Goal: Task Accomplishment & Management: Use online tool/utility

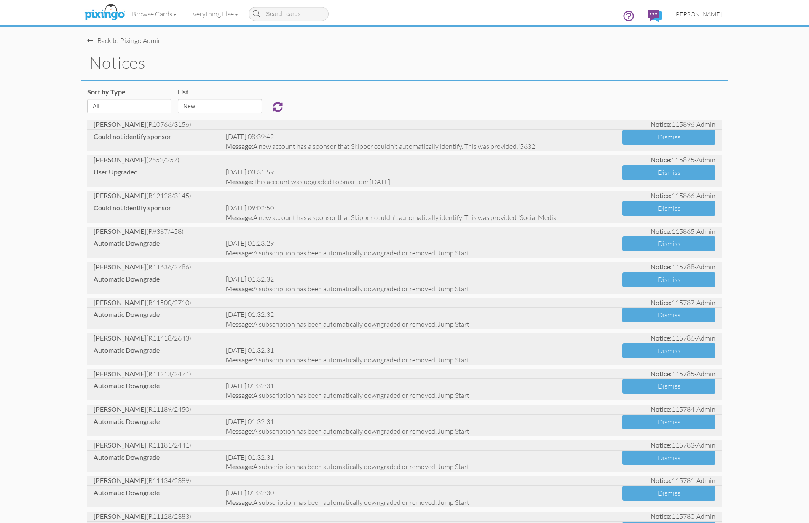
click at [705, 15] on span "[PERSON_NAME]" at bounding box center [698, 14] width 48 height 7
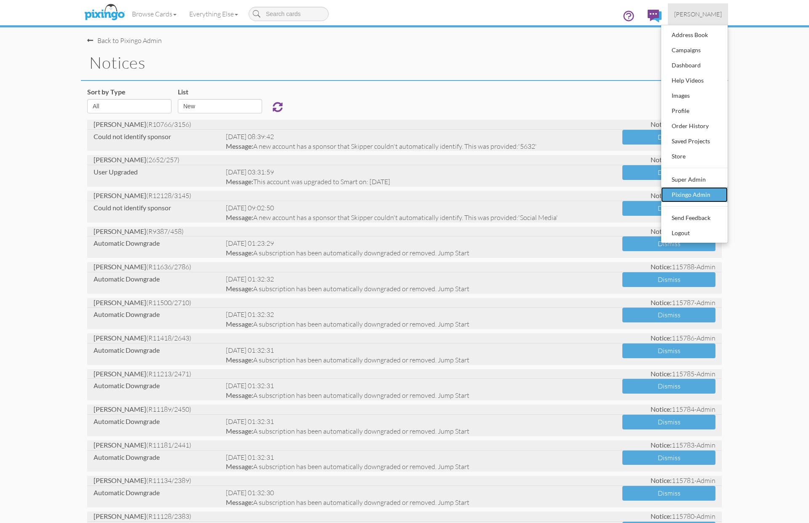
click at [698, 193] on div "Pixingo Admin" at bounding box center [695, 194] width 50 height 13
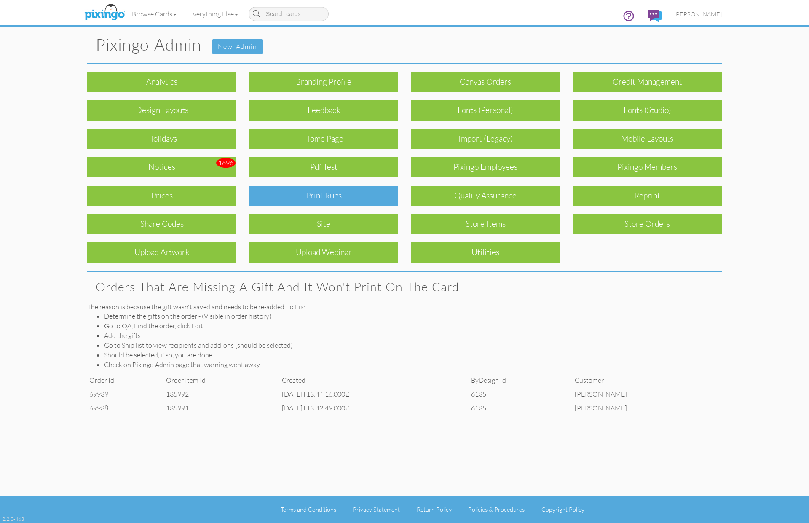
click at [336, 193] on div "Print Runs" at bounding box center [323, 196] width 149 height 20
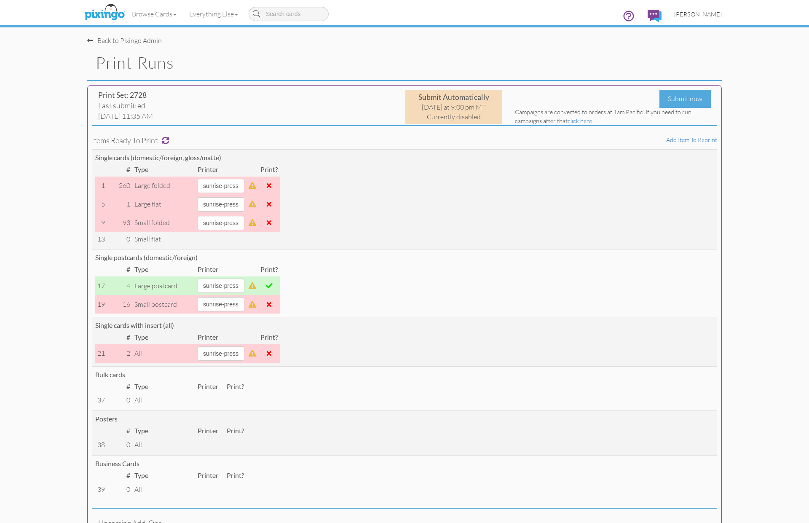
click at [696, 13] on span "[PERSON_NAME]" at bounding box center [698, 14] width 48 height 7
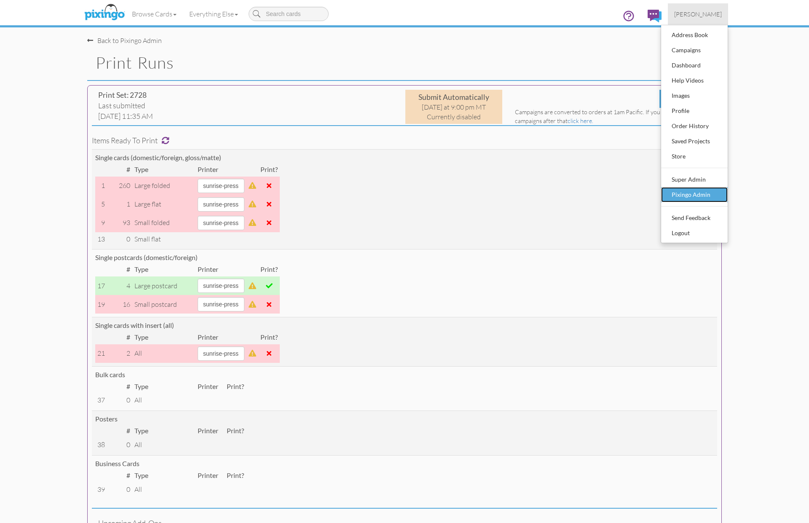
click at [684, 192] on div "Pixingo Admin" at bounding box center [695, 194] width 50 height 13
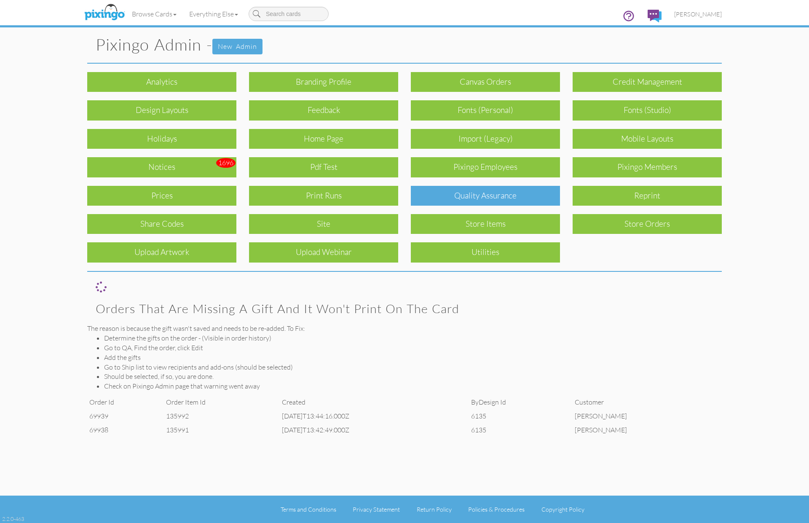
click at [481, 190] on div "Quality Assurance" at bounding box center [485, 196] width 149 height 20
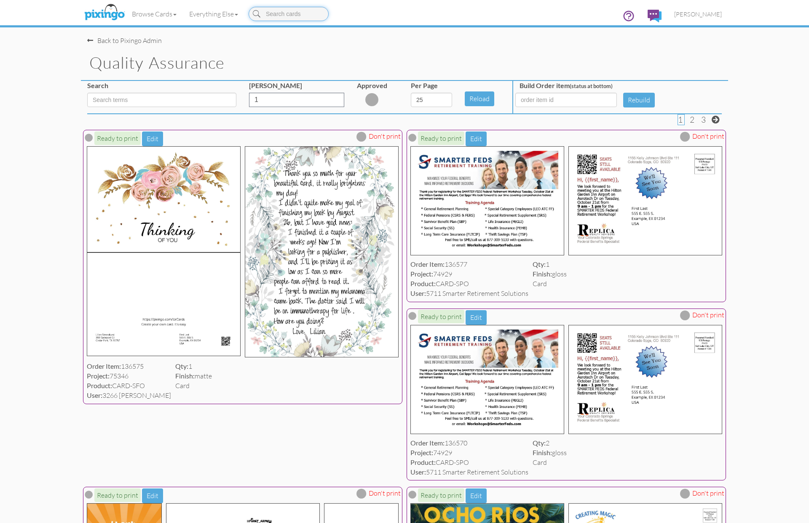
click at [294, 16] on input at bounding box center [289, 14] width 80 height 14
type input "saving"
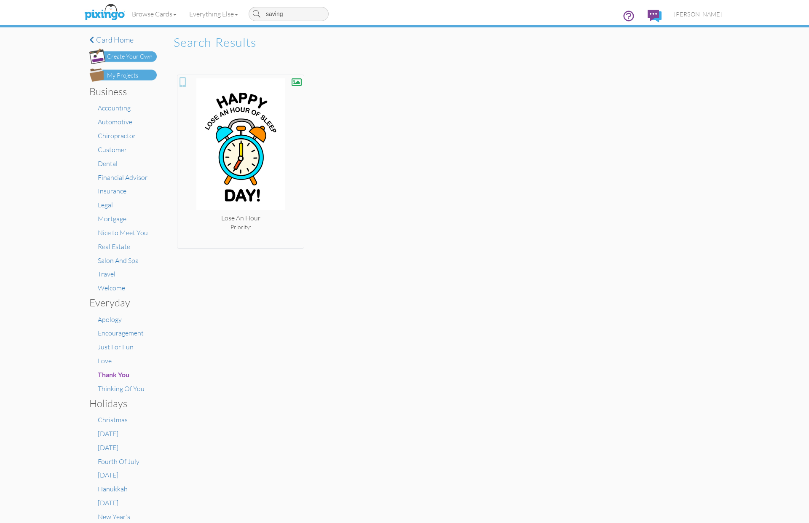
type input "savings"
type input "s"
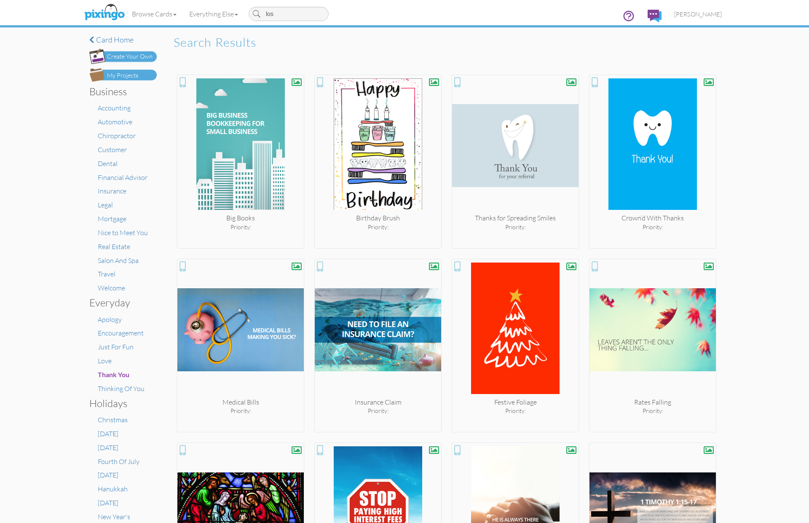
type input "lose"
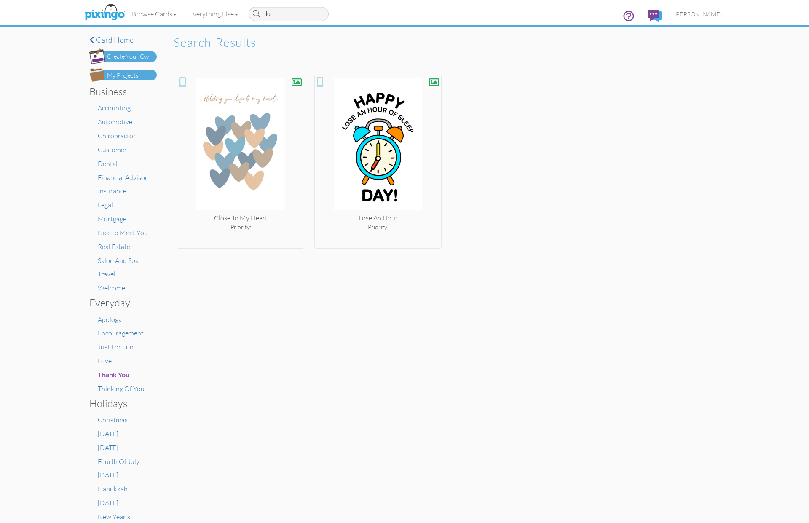
type input "l"
type input "gain"
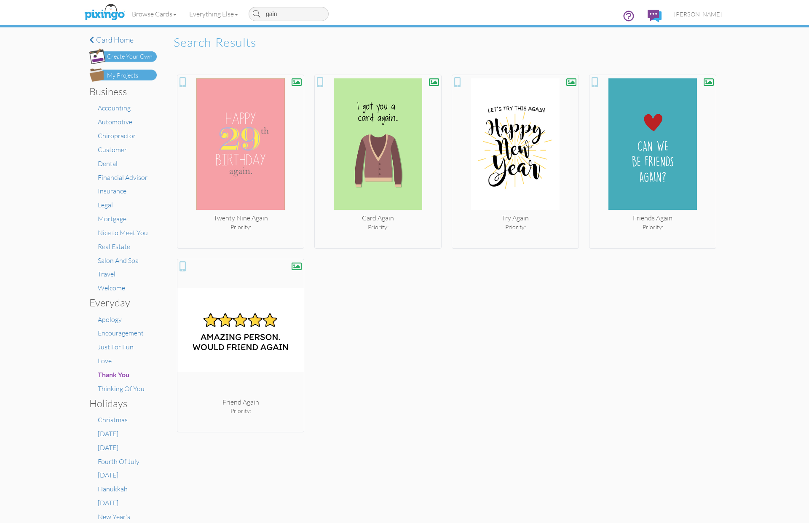
click at [288, 16] on input "gain" at bounding box center [289, 14] width 80 height 14
type input "dayligh"
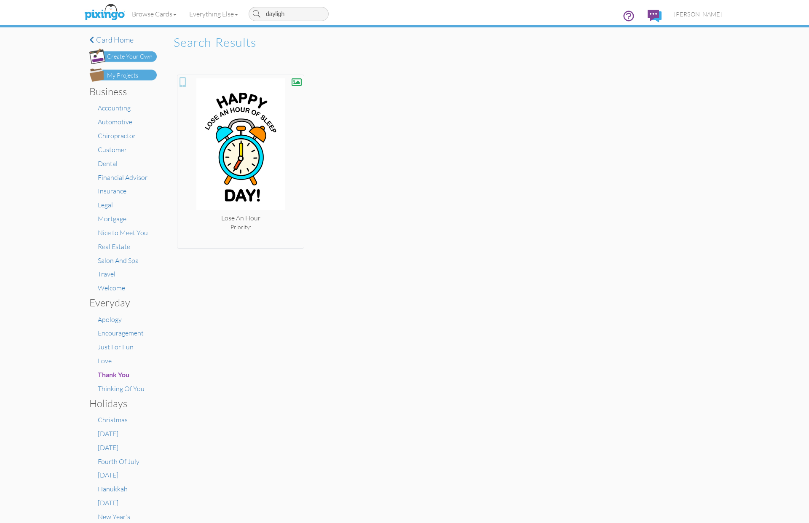
type input "daylight"
click at [439, 190] on div "Lose An Hour Priority:" at bounding box center [446, 162] width 539 height 174
click at [411, 129] on div "Lose An Hour Priority:" at bounding box center [446, 162] width 539 height 174
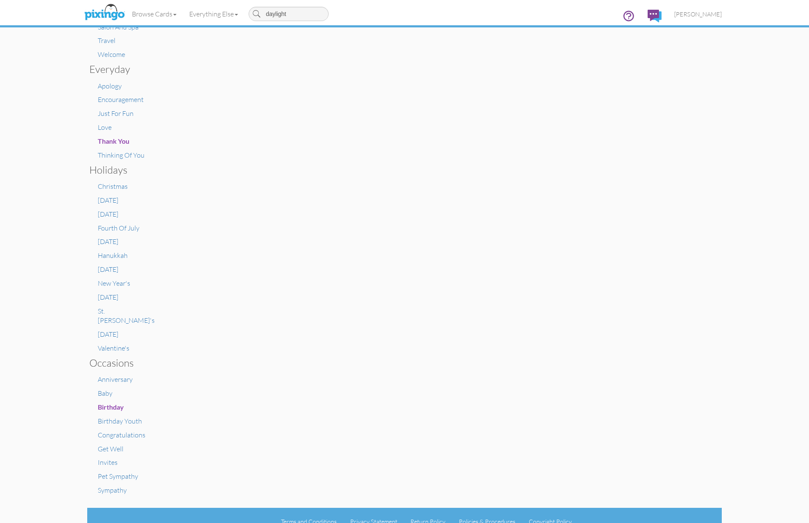
scroll to position [236, 0]
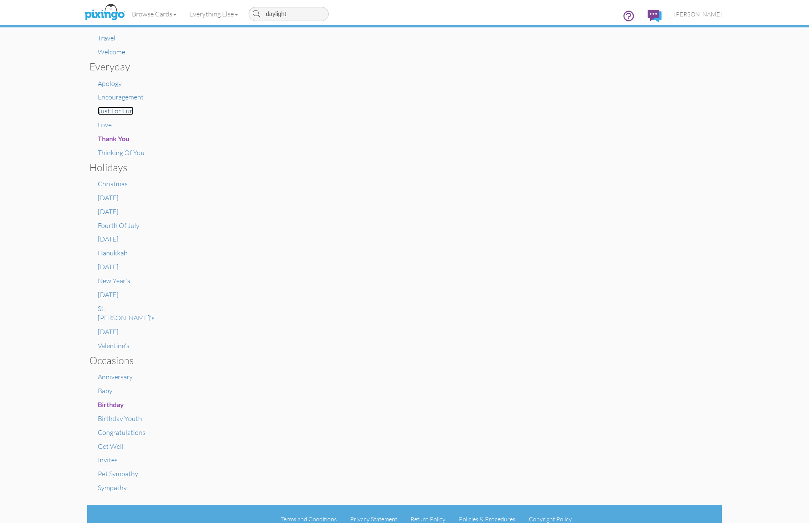
click at [112, 110] on span "Just For Fun" at bounding box center [116, 111] width 36 height 8
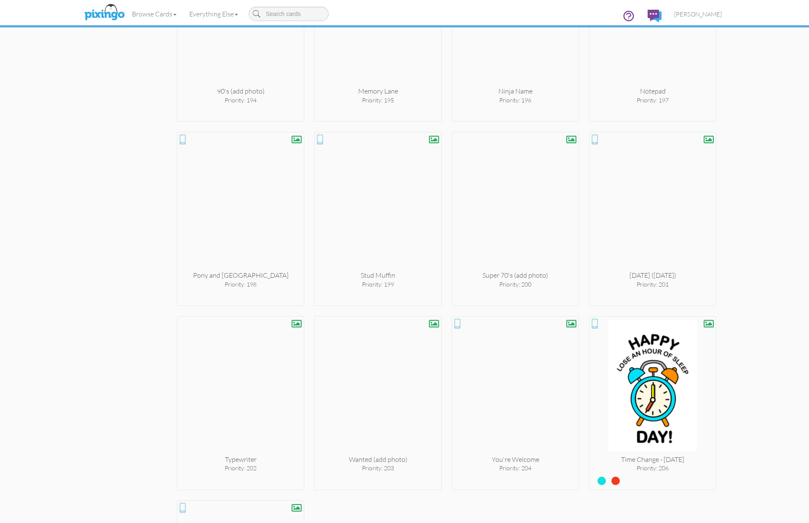
scroll to position [7237, 0]
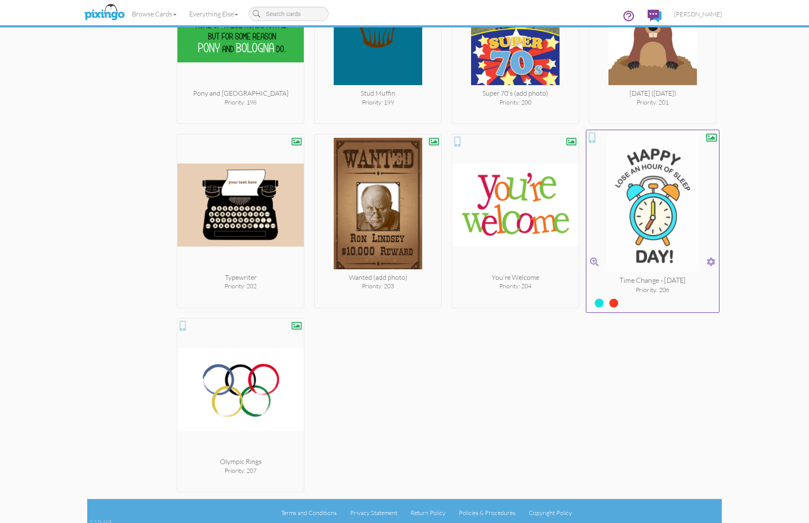
click at [608, 299] on label at bounding box center [608, 299] width 0 height 11
click at [0, 0] on input "radio" at bounding box center [0, 0] width 0 height 0
click at [713, 259] on span at bounding box center [711, 261] width 9 height 12
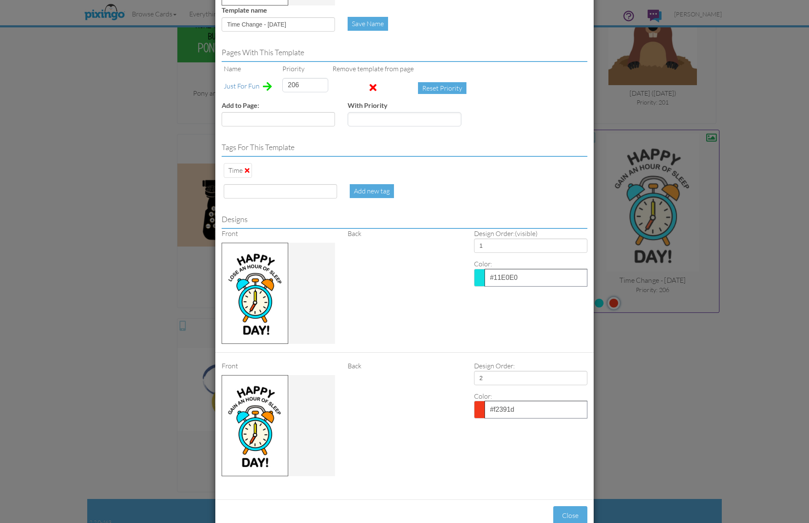
scroll to position [158, 0]
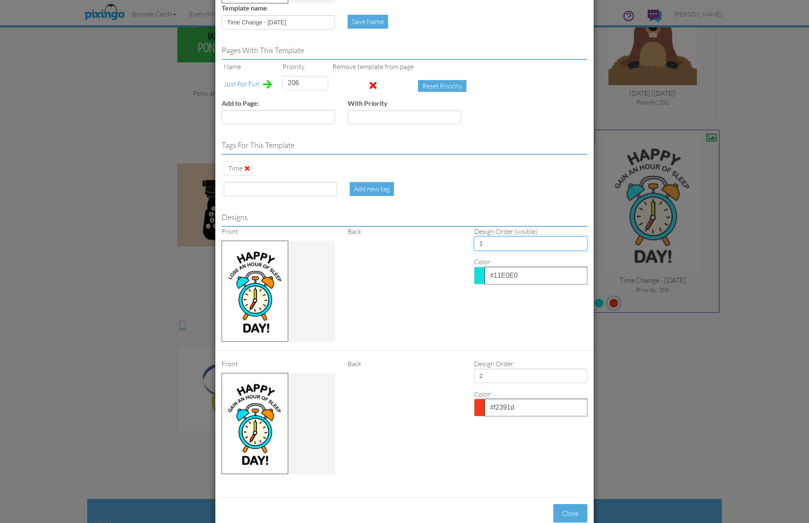
click at [583, 245] on select "1 2" at bounding box center [530, 243] width 113 height 14
select select "number:2"
click at [474, 236] on select "1 2" at bounding box center [530, 243] width 113 height 14
select select "number:1"
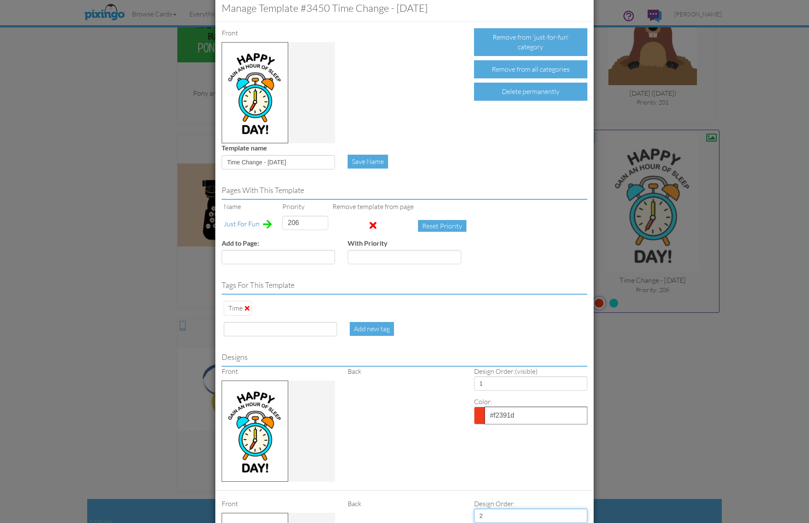
scroll to position [0, 0]
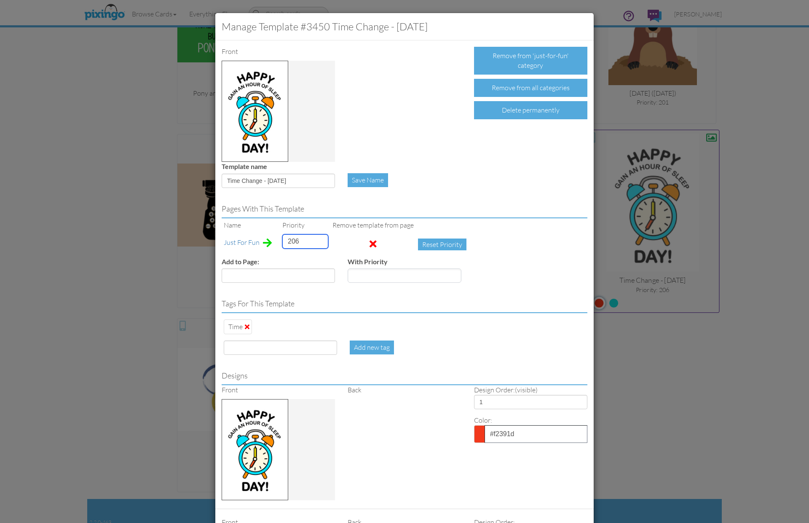
drag, startPoint x: 303, startPoint y: 240, endPoint x: 266, endPoint y: 238, distance: 36.7
click at [266, 238] on tr "Just For Fun 206 Reset Priority" at bounding box center [347, 244] width 251 height 25
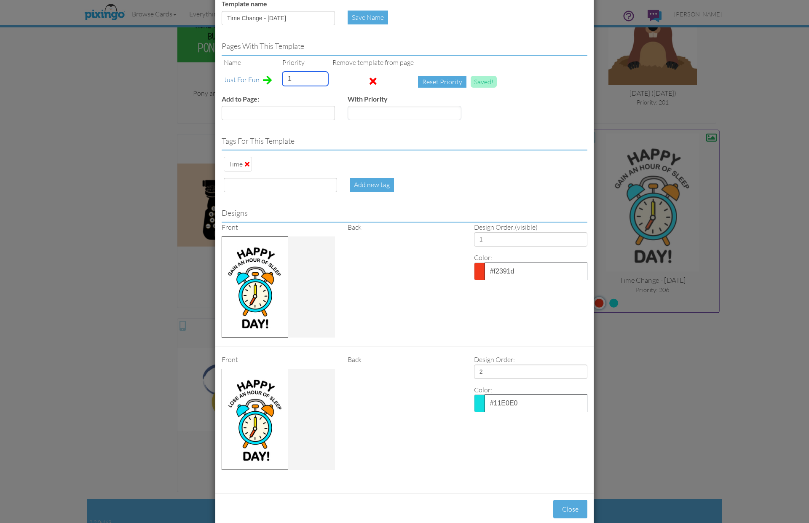
scroll to position [160, 0]
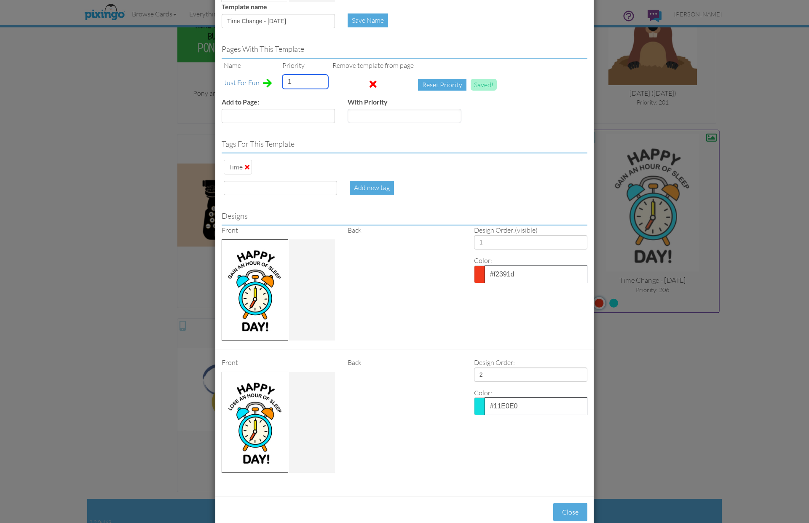
type input "1"
click at [245, 192] on input at bounding box center [280, 188] width 113 height 14
type input "savings"
click at [367, 190] on div "Add new tag" at bounding box center [372, 188] width 44 height 14
type input "1"
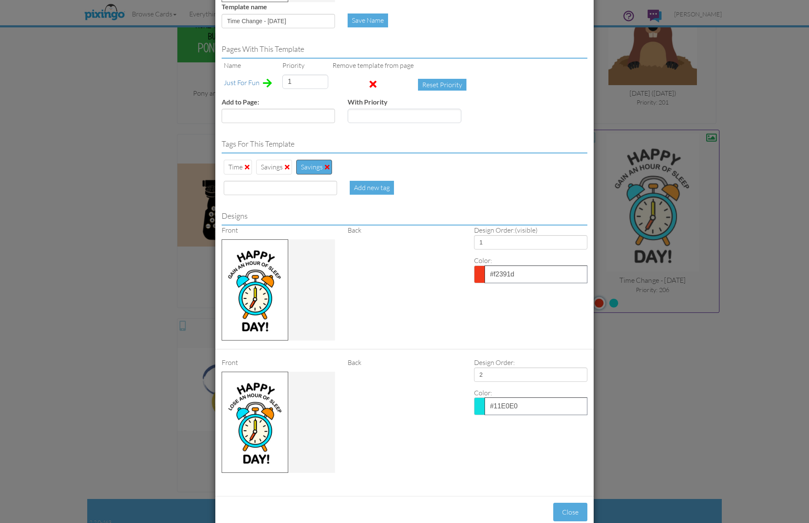
click at [325, 164] on span at bounding box center [327, 166] width 5 height 7
click at [248, 193] on input at bounding box center [280, 188] width 113 height 14
type input "daylight"
click at [356, 183] on div "Add new tag" at bounding box center [372, 188] width 44 height 14
click at [252, 182] on input at bounding box center [280, 188] width 113 height 14
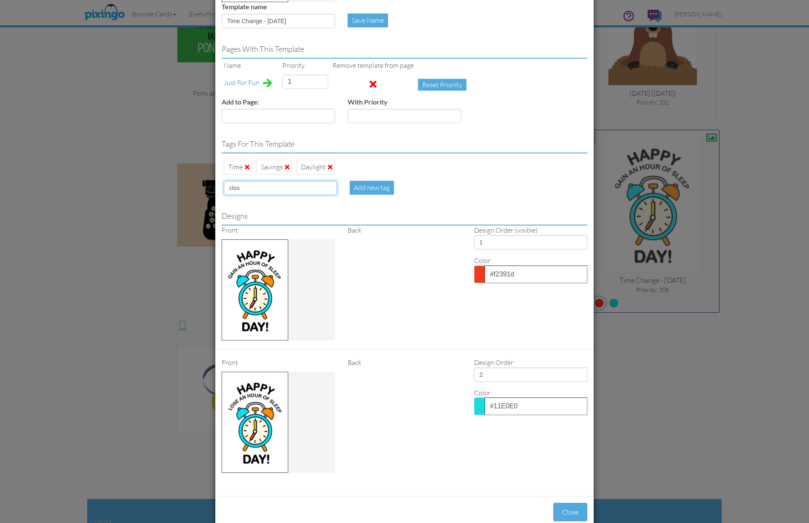
type input "closk"
click at [365, 167] on span at bounding box center [364, 166] width 5 height 7
click at [276, 193] on input at bounding box center [280, 188] width 113 height 14
type input "clock"
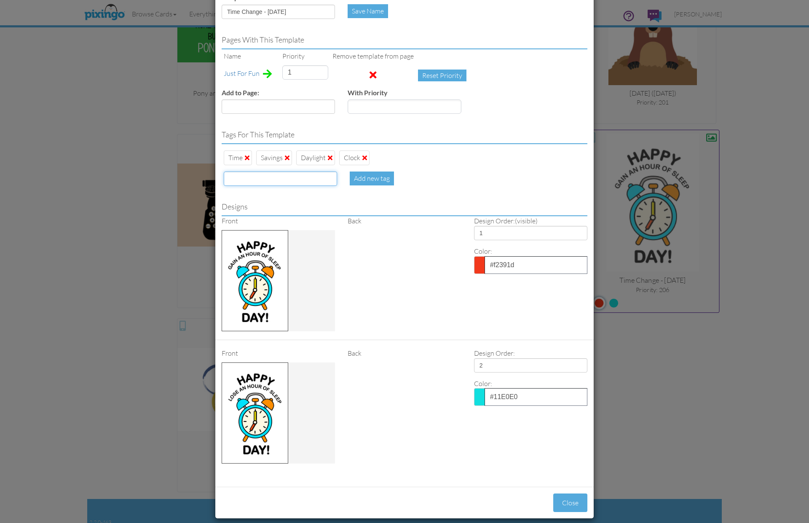
scroll to position [177, 0]
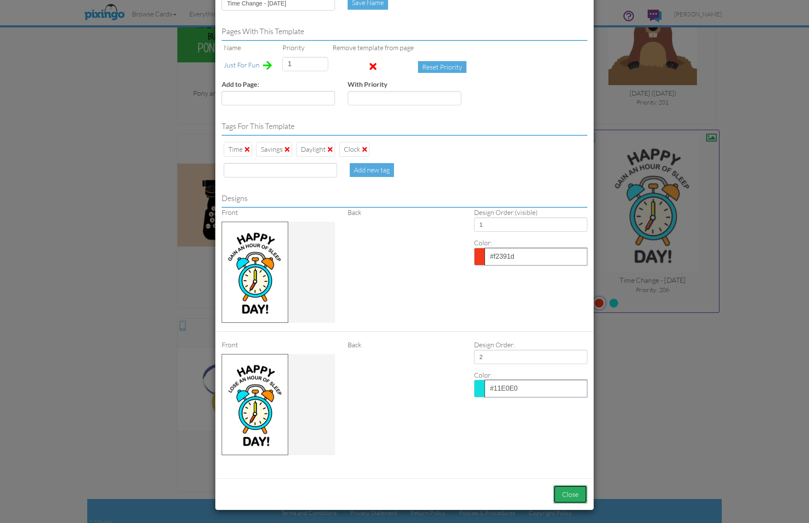
click at [566, 492] on button "Close" at bounding box center [570, 494] width 34 height 19
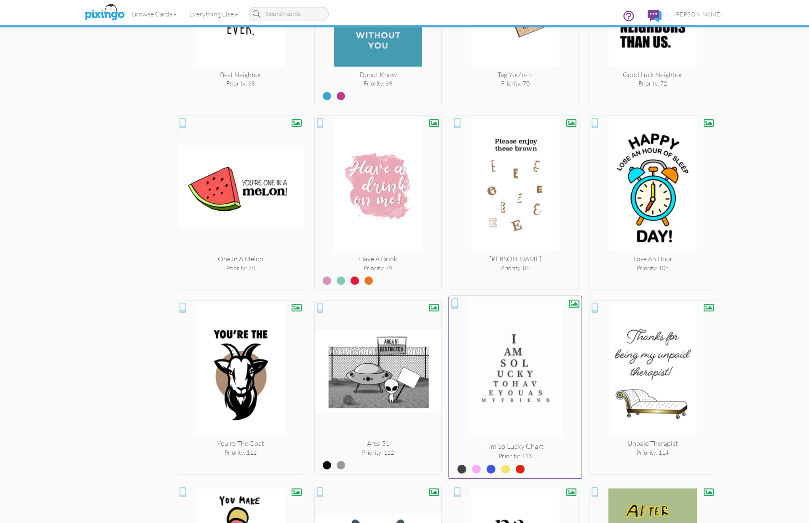
scroll to position [3019, 0]
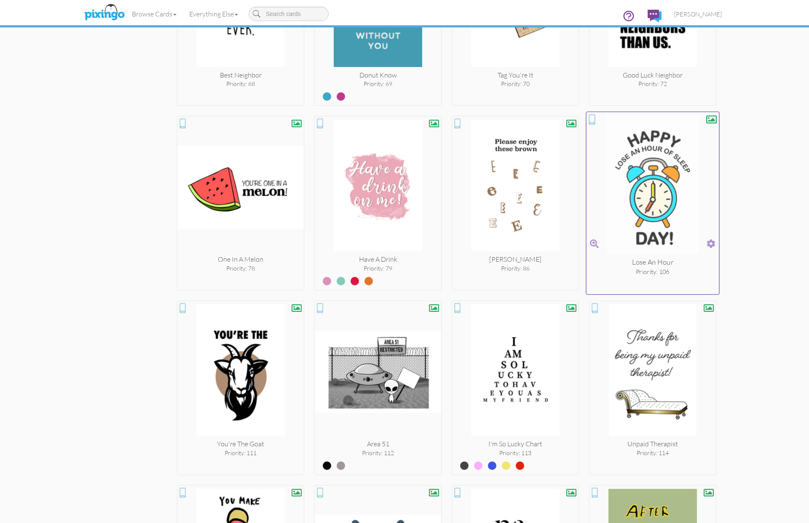
click at [713, 244] on span at bounding box center [711, 244] width 9 height 12
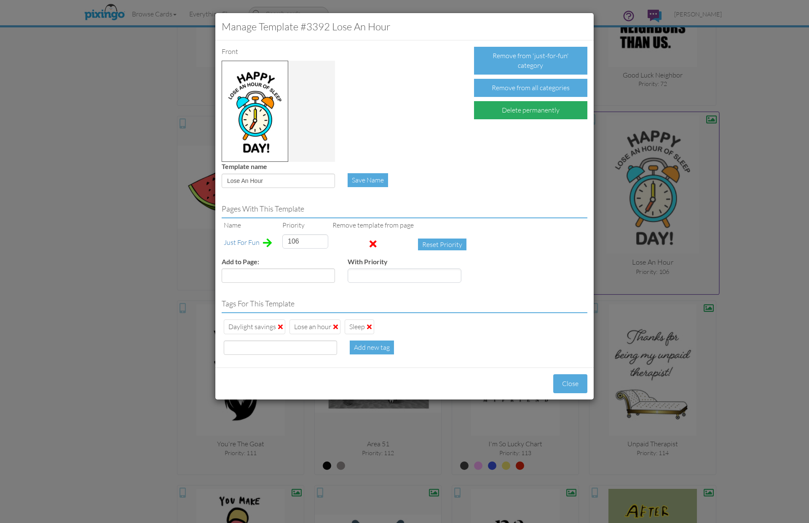
click at [524, 108] on div "Delete permanently" at bounding box center [530, 110] width 113 height 18
click at [498, 108] on div "Confirm Delete" at bounding box center [507, 110] width 66 height 18
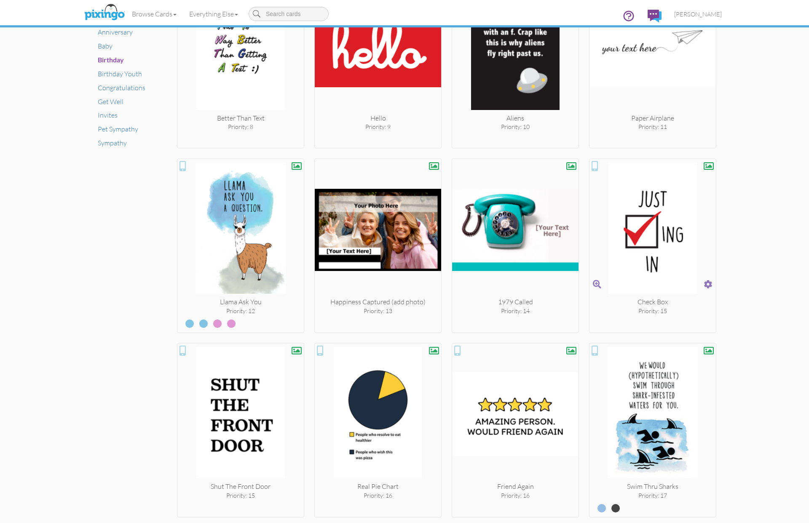
scroll to position [0, 0]
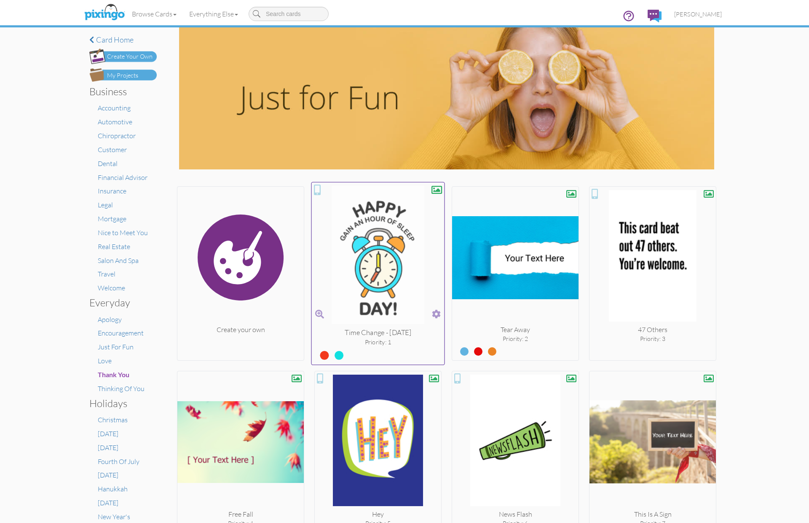
click at [437, 311] on span at bounding box center [436, 314] width 9 height 12
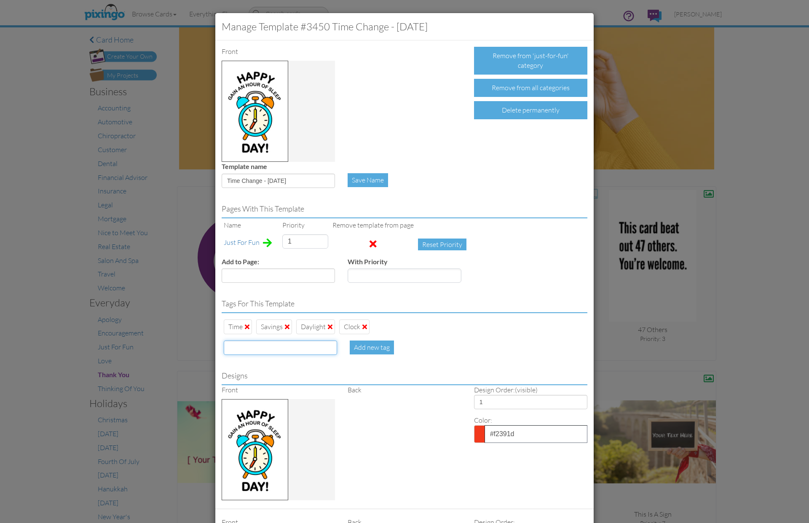
click at [249, 346] on input at bounding box center [280, 347] width 113 height 14
type input "promoted"
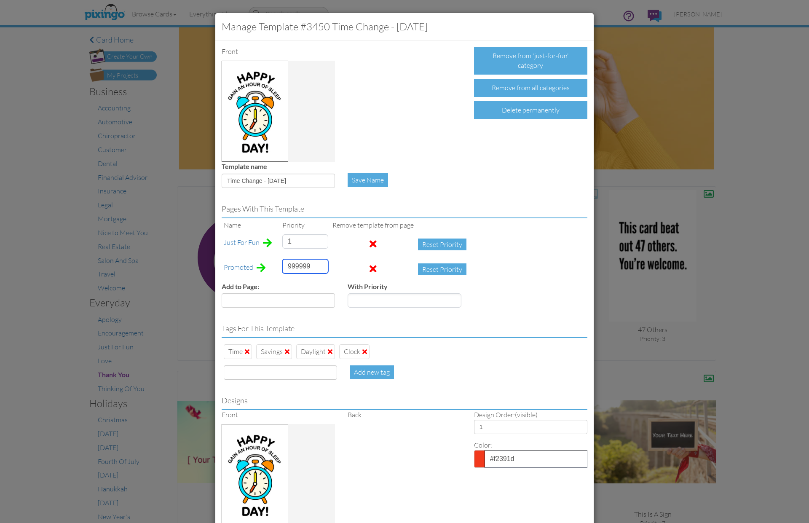
click at [296, 268] on input "999999" at bounding box center [305, 266] width 46 height 14
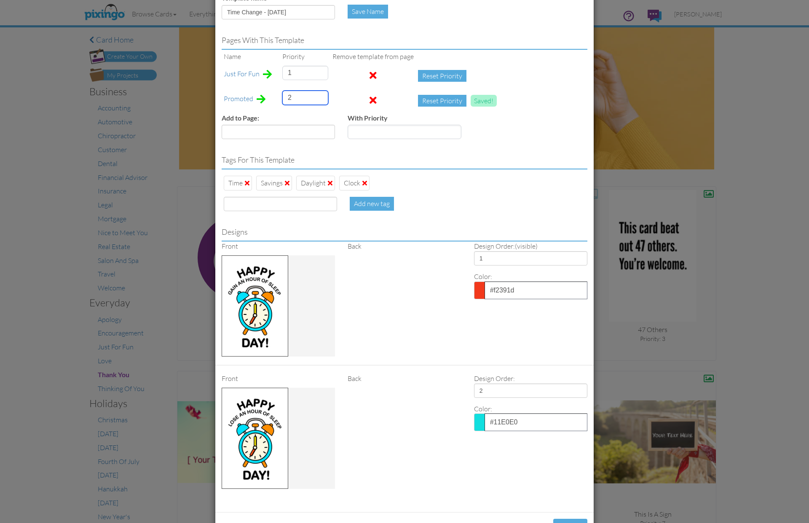
scroll to position [202, 0]
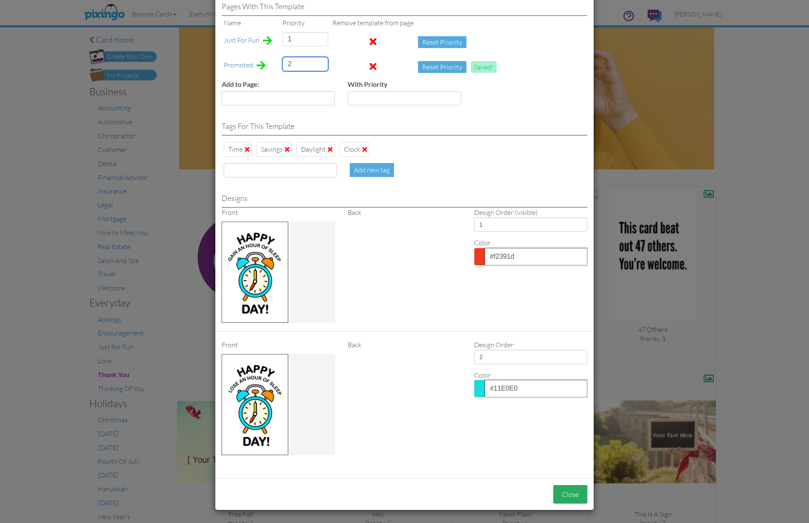
type input "2"
click at [564, 496] on button "Close" at bounding box center [570, 494] width 34 height 19
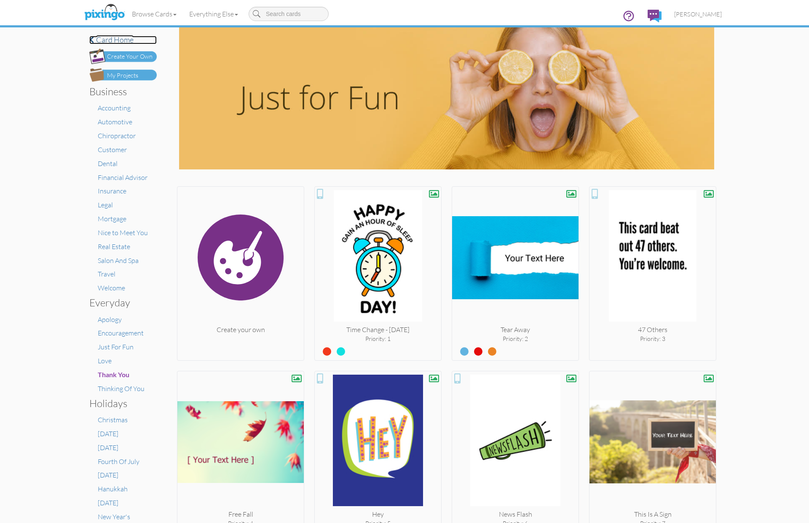
click at [120, 39] on h4 "Card home" at bounding box center [122, 40] width 67 height 8
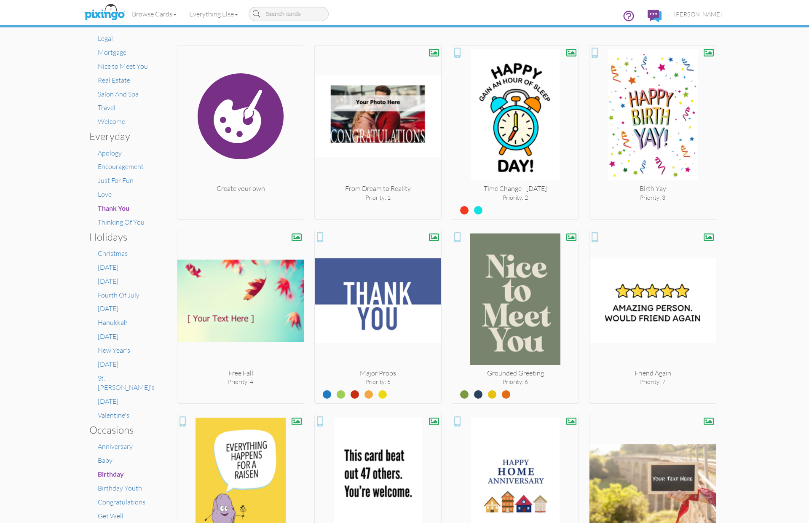
scroll to position [167, 0]
click at [118, 308] on span "[DATE]" at bounding box center [108, 308] width 21 height 8
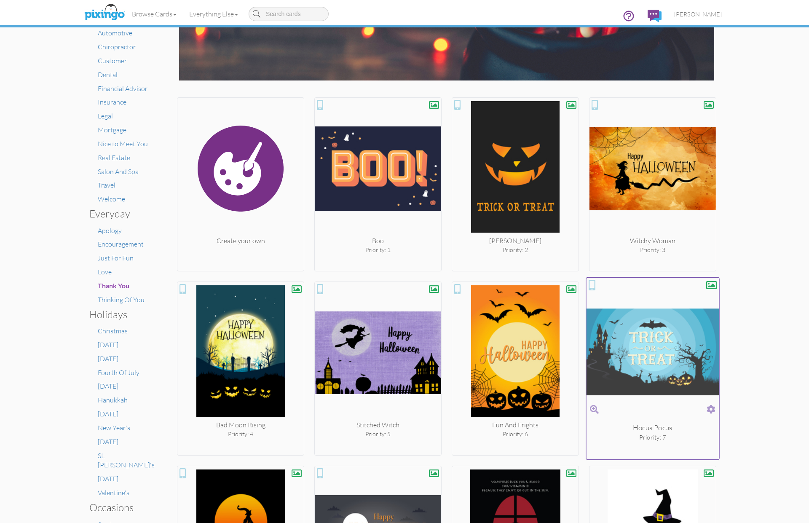
scroll to position [96, 0]
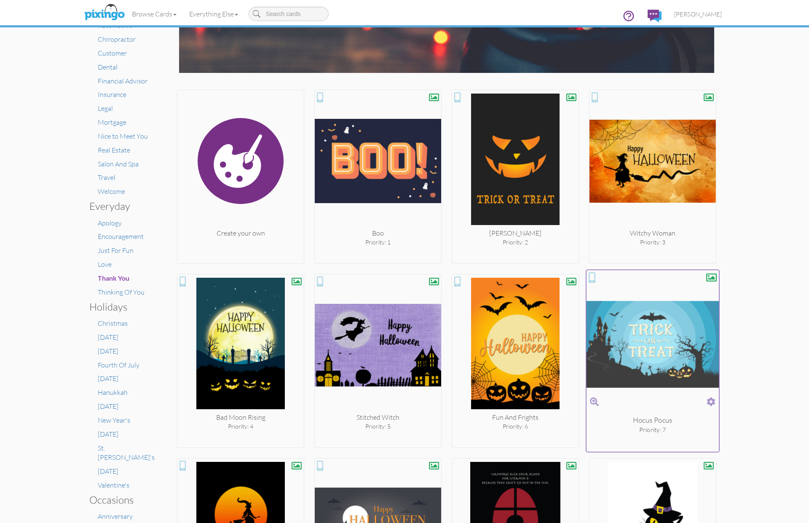
click at [710, 400] on span at bounding box center [711, 402] width 9 height 12
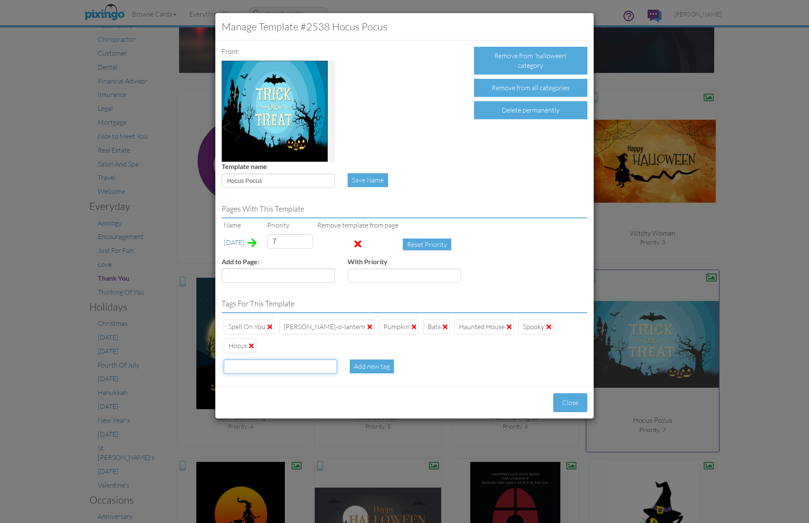
click at [251, 359] on input at bounding box center [280, 366] width 113 height 14
type input "promoted"
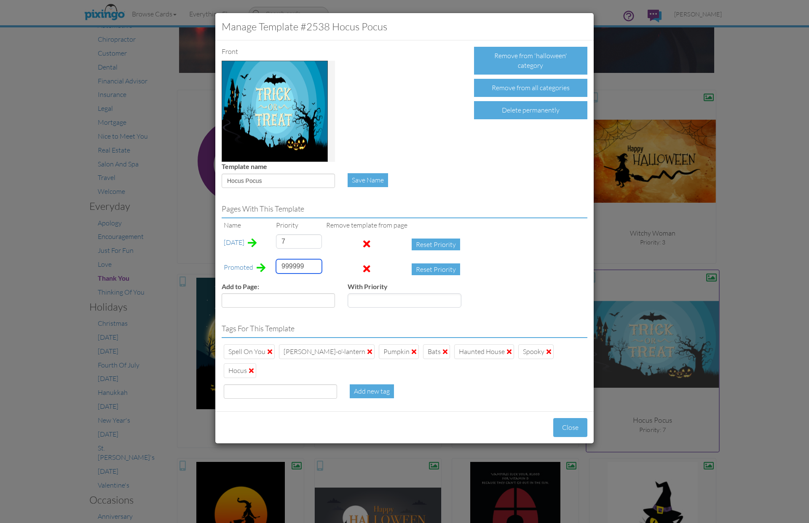
click at [292, 265] on input "999999" at bounding box center [299, 266] width 46 height 14
type input "2"
click at [563, 418] on button "Close" at bounding box center [570, 427] width 34 height 19
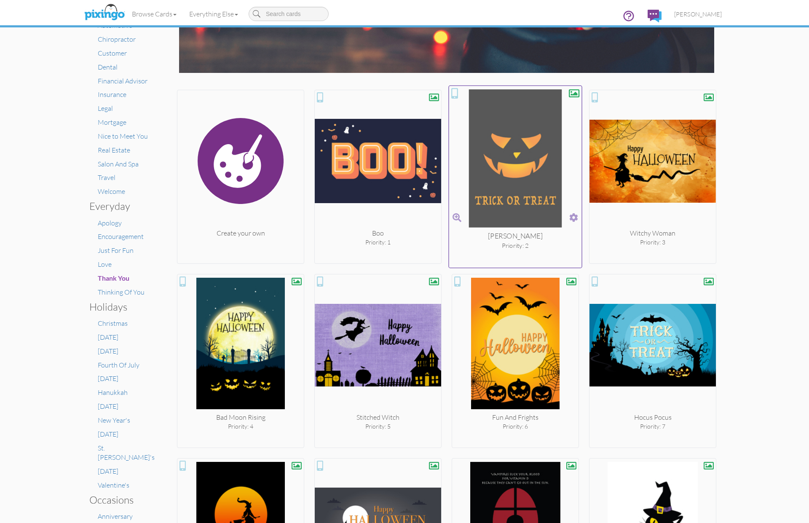
click at [573, 215] on span at bounding box center [573, 218] width 9 height 12
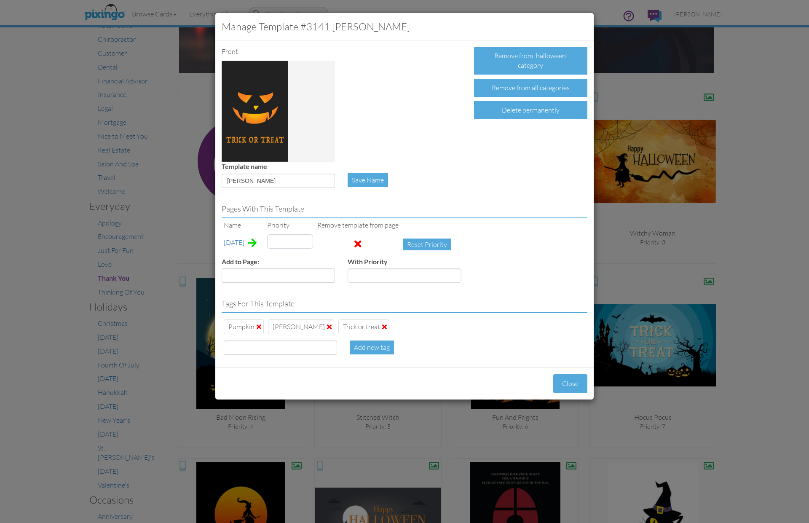
type input "2"
click at [239, 346] on input at bounding box center [280, 347] width 113 height 14
type input "promoted"
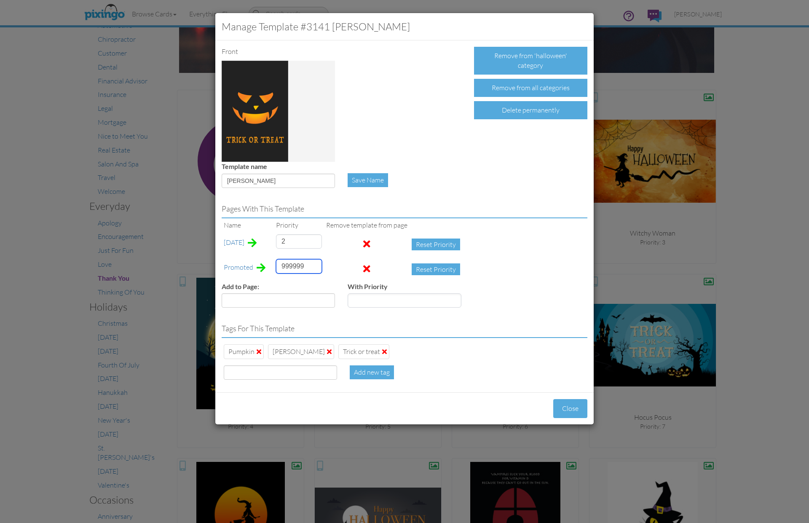
click at [289, 265] on input "999999" at bounding box center [299, 266] width 46 height 14
type input "6"
click at [574, 413] on button "Close" at bounding box center [570, 408] width 34 height 19
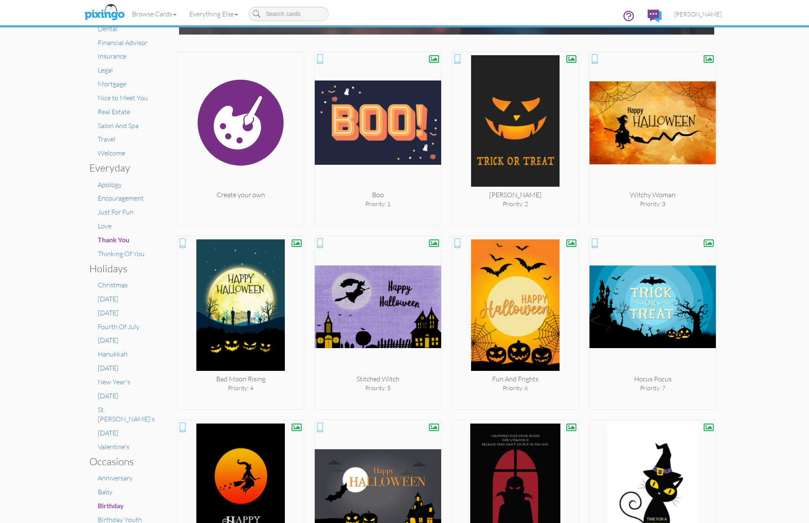
scroll to position [150, 0]
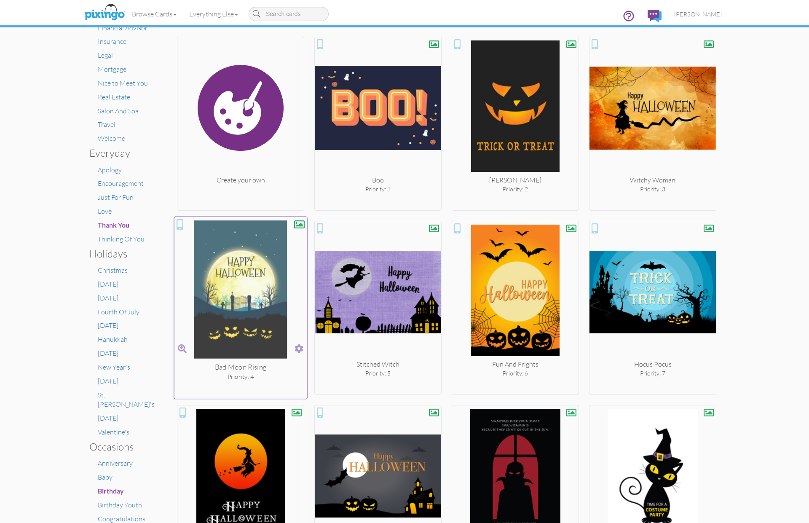
click at [297, 348] on span at bounding box center [299, 349] width 9 height 12
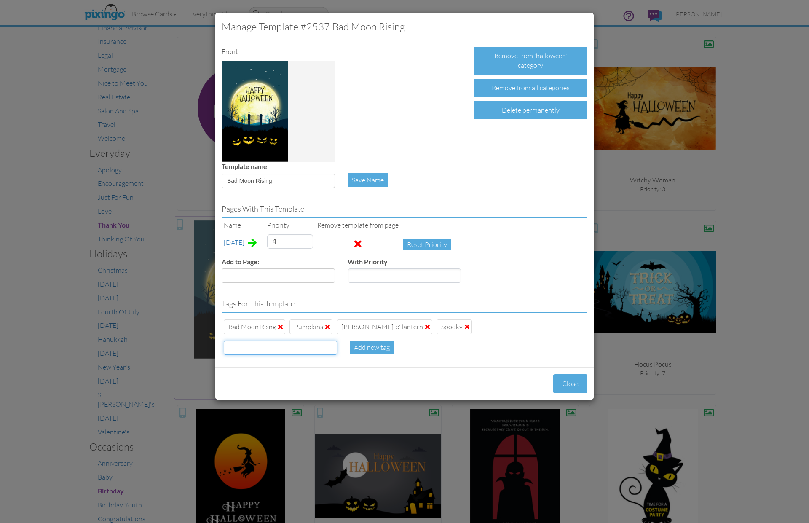
click at [317, 347] on input at bounding box center [280, 347] width 113 height 14
type input "promoted"
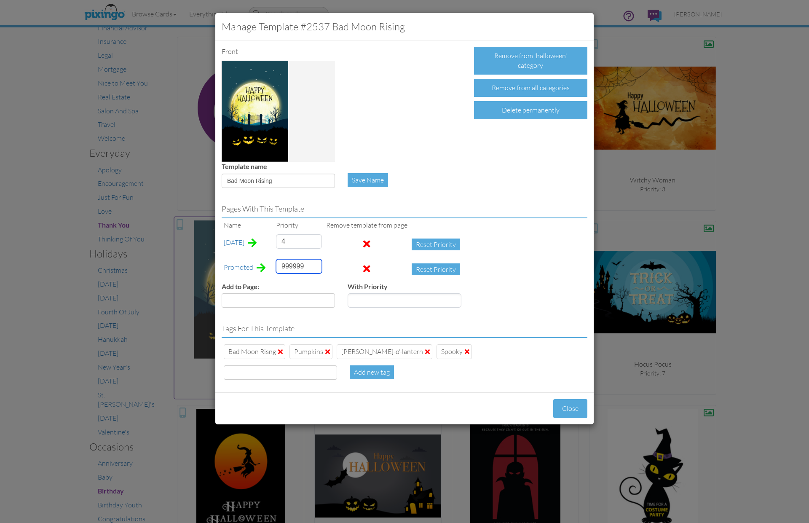
click at [293, 265] on input "999999" at bounding box center [299, 266] width 46 height 14
type input "10"
click at [569, 406] on button "Close" at bounding box center [570, 408] width 34 height 19
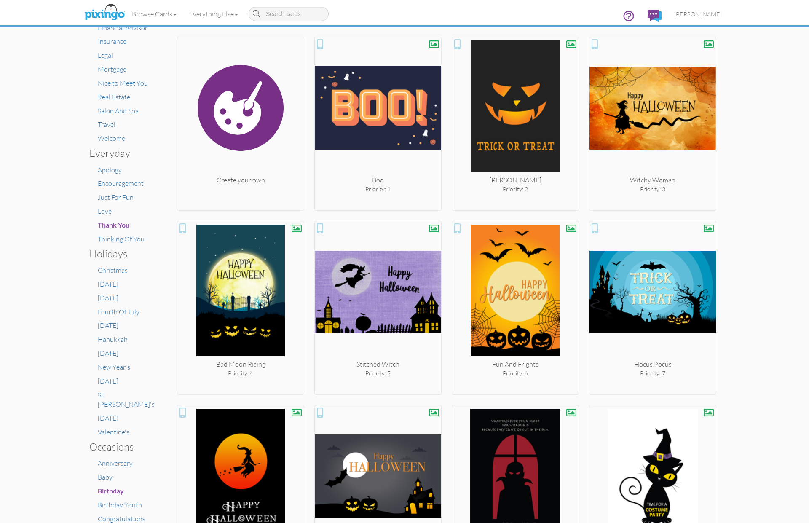
scroll to position [0, 0]
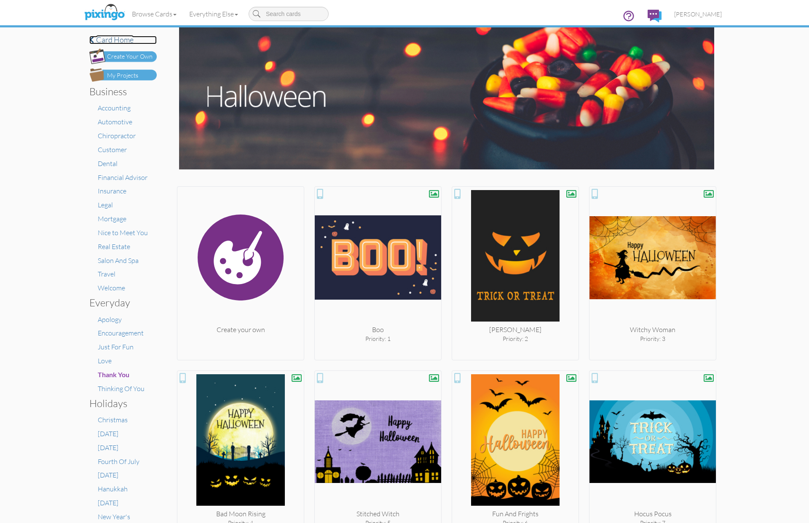
click at [114, 40] on h4 "Card home" at bounding box center [122, 40] width 67 height 8
